Goal: Find specific page/section: Find specific page/section

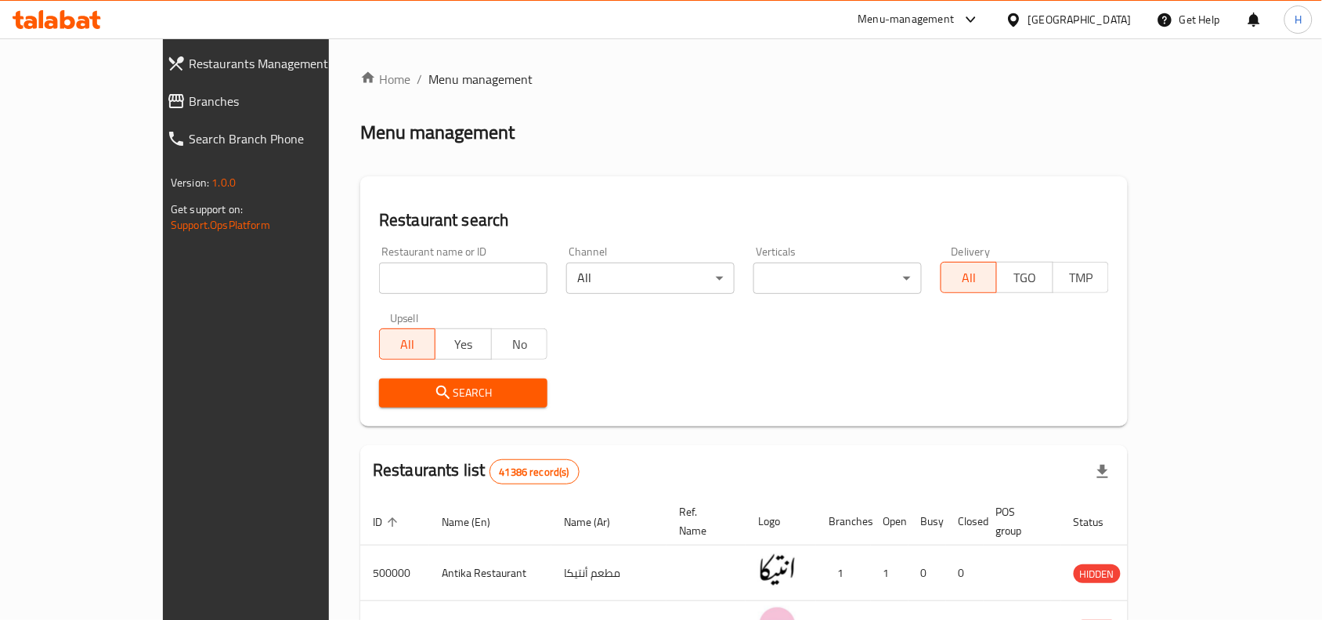
drag, startPoint x: 0, startPoint y: 0, endPoint x: 75, endPoint y: 103, distance: 127.8
click at [189, 103] on span "Branches" at bounding box center [280, 101] width 183 height 19
drag, startPoint x: 122, startPoint y: 110, endPoint x: 133, endPoint y: 108, distance: 11.1
click at [189, 110] on span "Branches" at bounding box center [280, 101] width 183 height 19
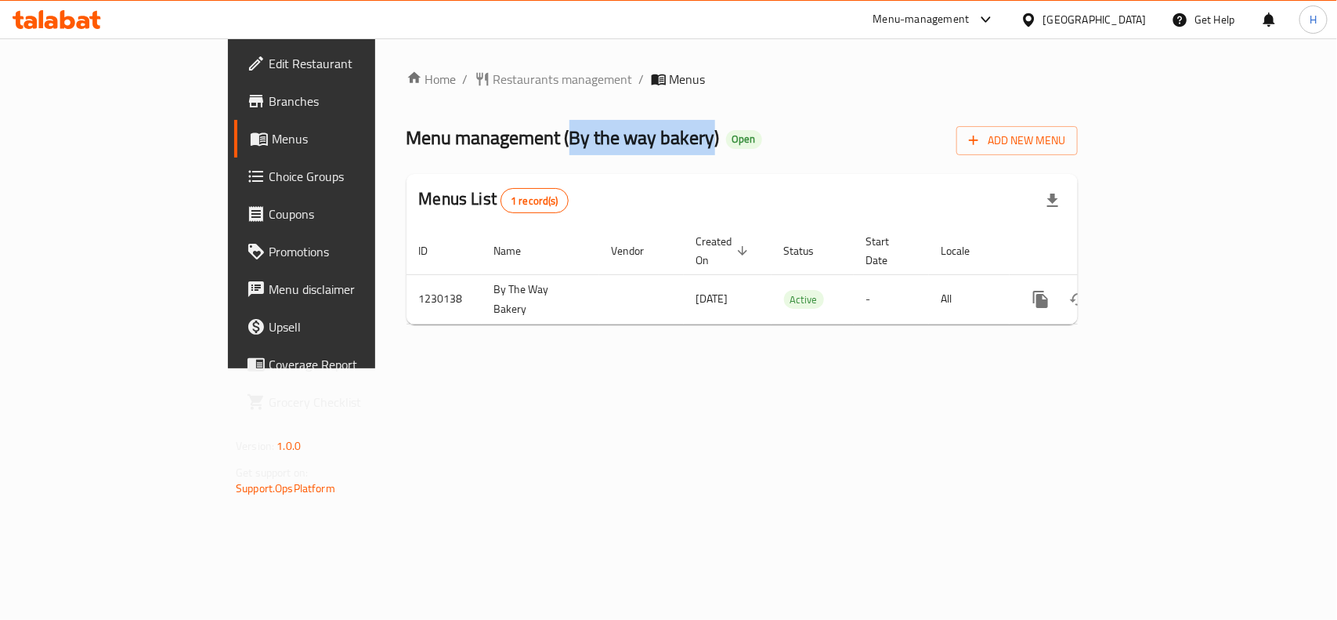
drag, startPoint x: 421, startPoint y: 138, endPoint x: 561, endPoint y: 139, distance: 139.4
click at [561, 139] on span "Menu management ( By the way bakery )" at bounding box center [563, 137] width 313 height 35
copy span "By the way bakery"
click at [269, 108] on span "Branches" at bounding box center [354, 101] width 170 height 19
